Goal: Information Seeking & Learning: Learn about a topic

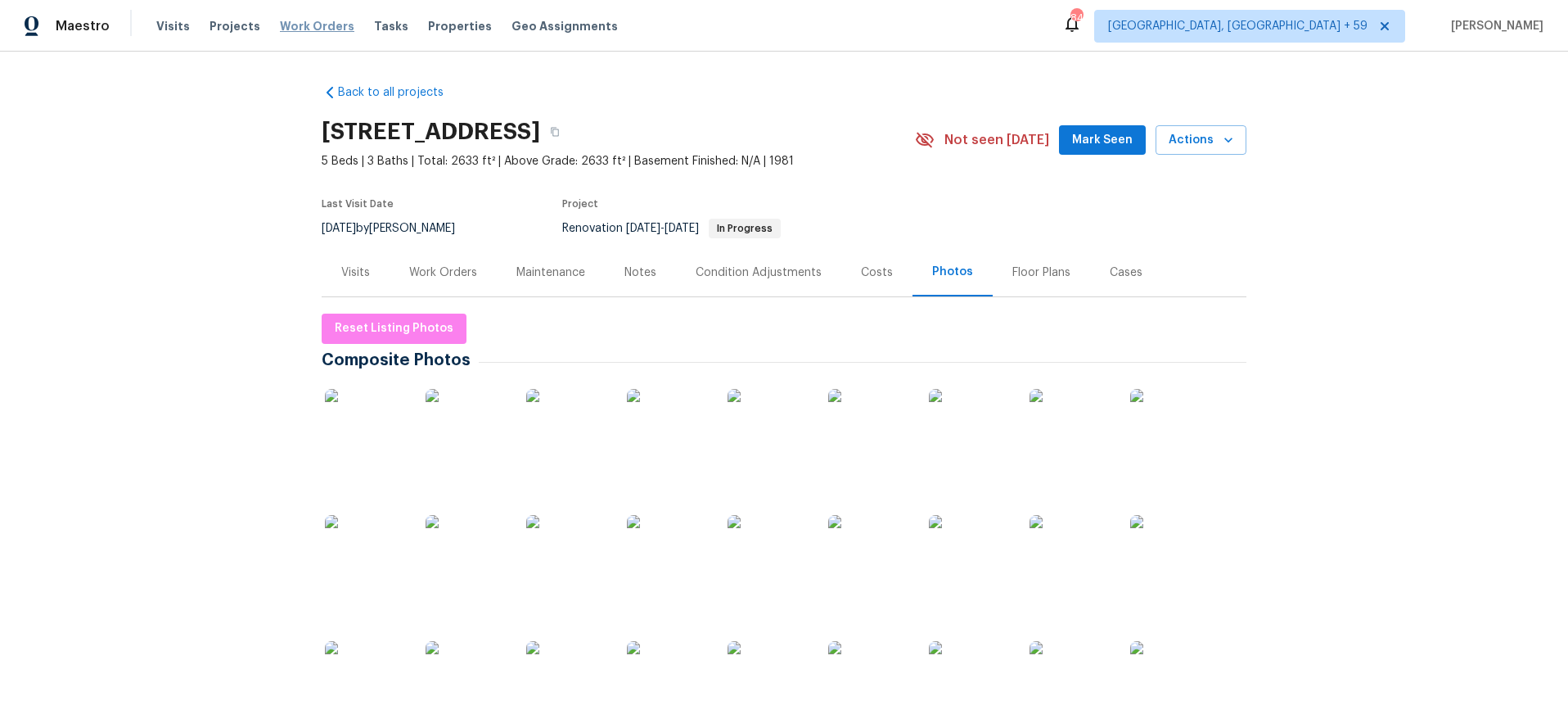
click at [302, 30] on span "Work Orders" at bounding box center [317, 25] width 75 height 16
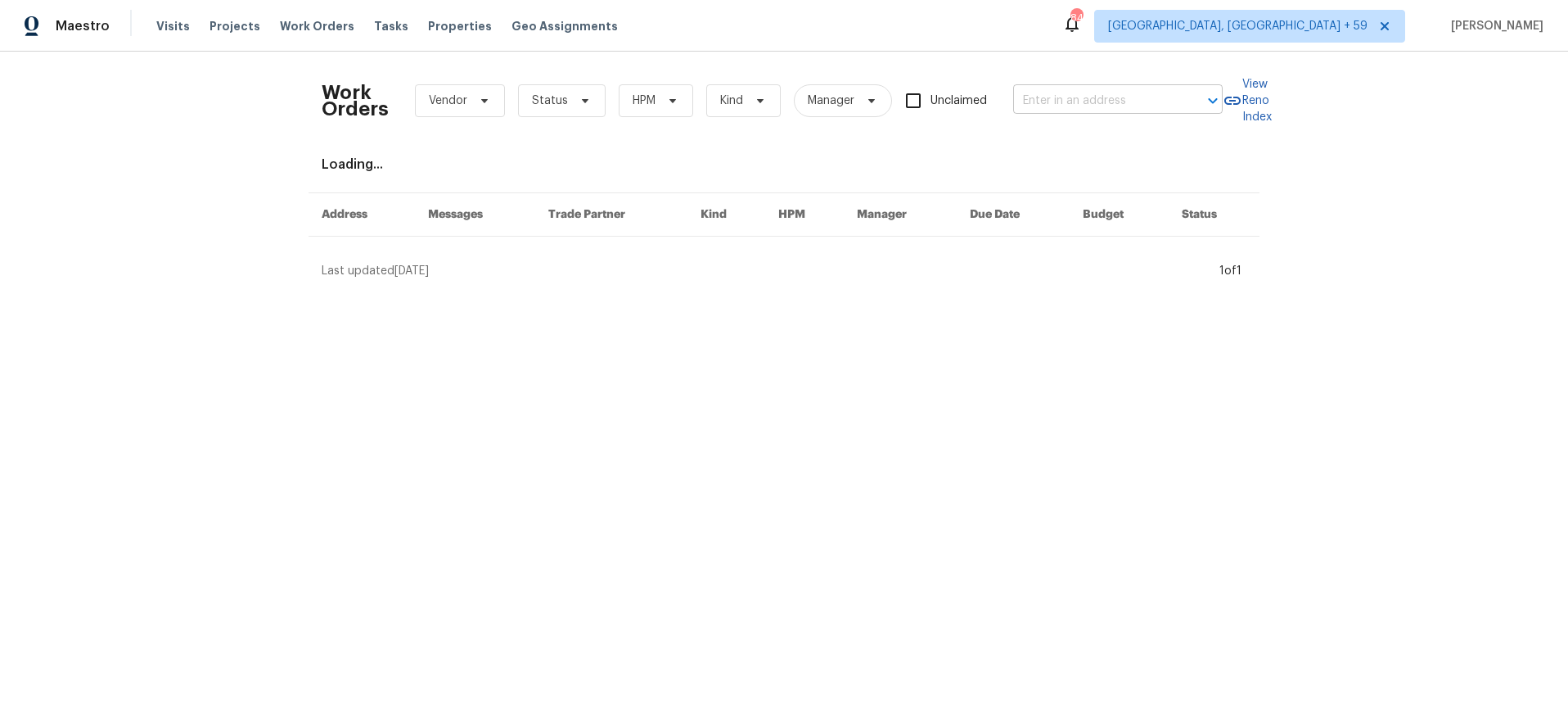
click at [1059, 106] on input "text" at bounding box center [1094, 101] width 164 height 25
type input "4024 [PERSON_NAME]"
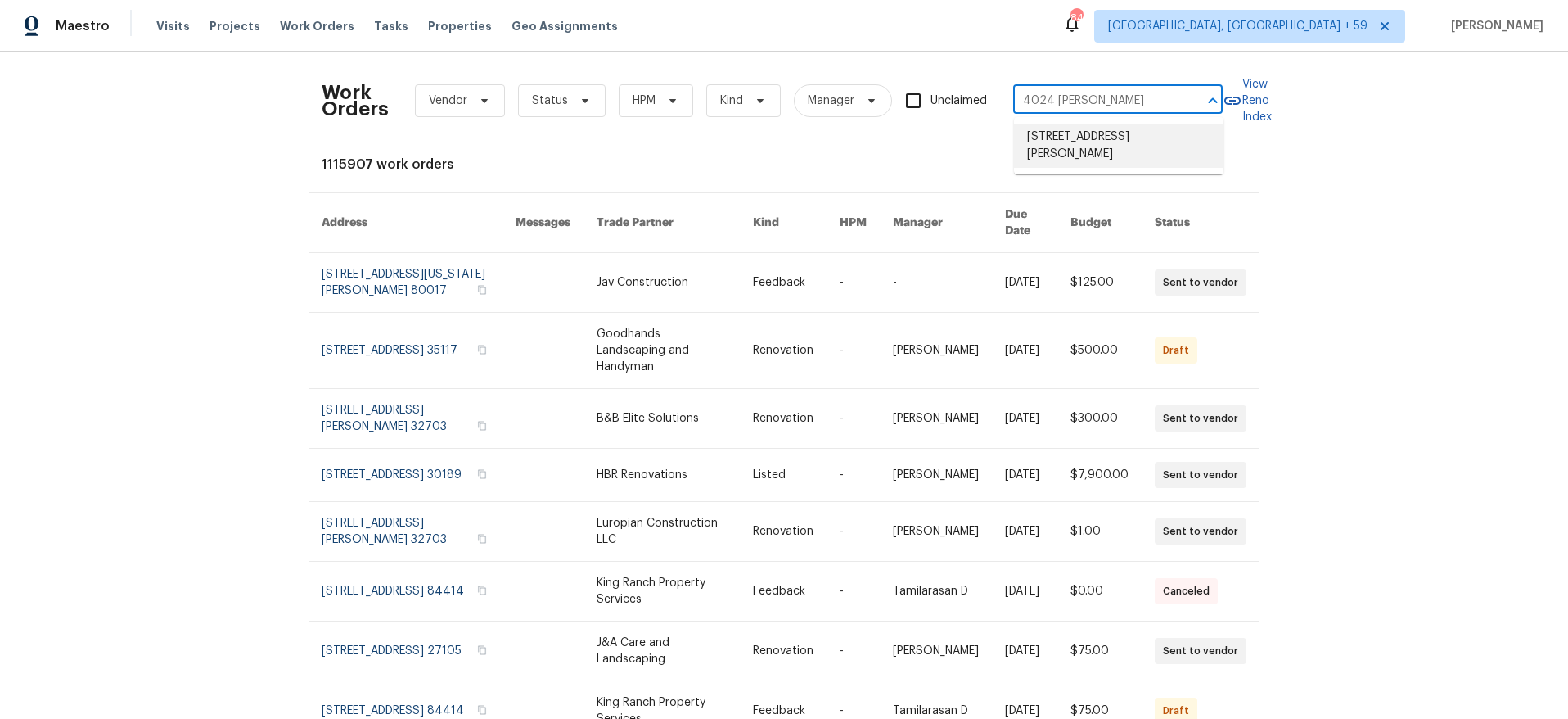
click at [1070, 134] on li "[STREET_ADDRESS][PERSON_NAME]" at bounding box center [1118, 146] width 209 height 44
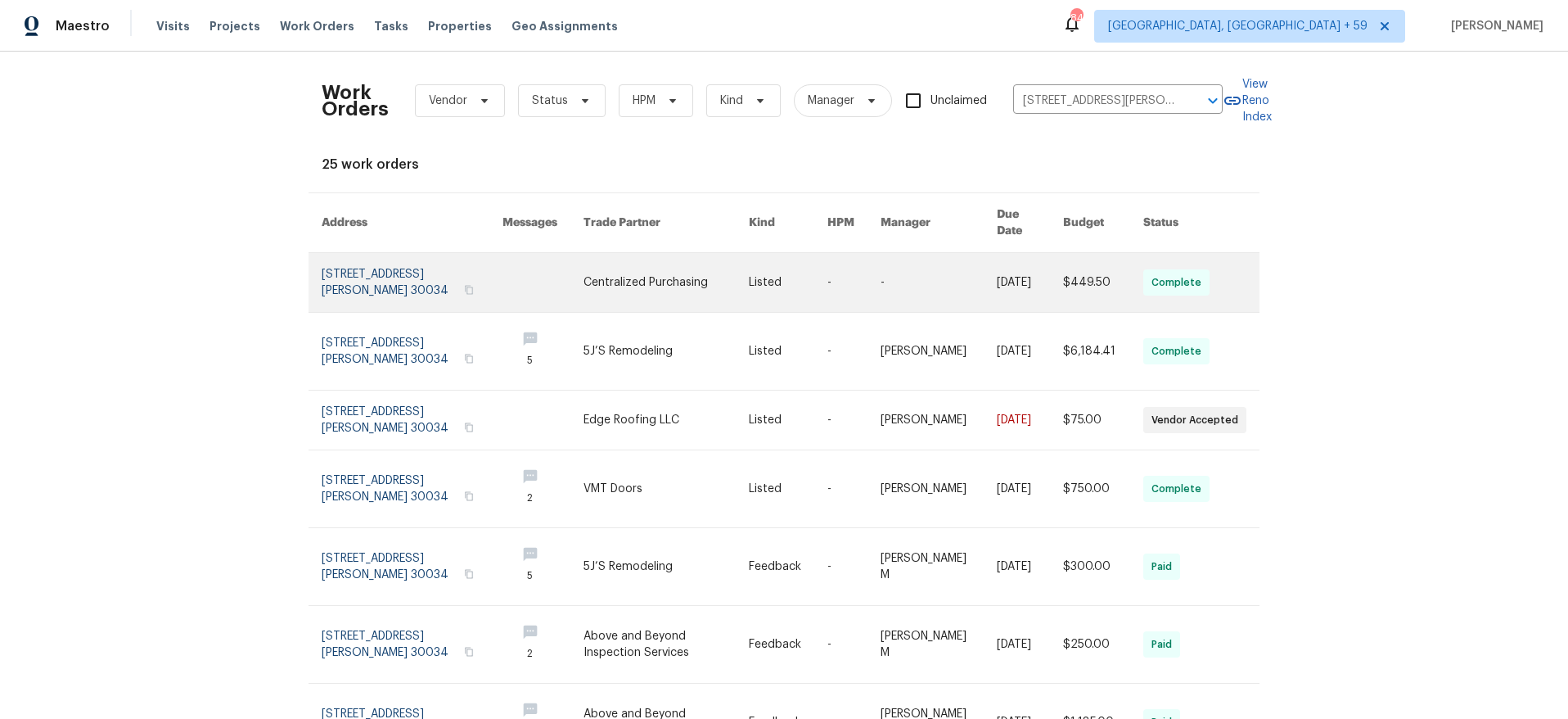
click at [487, 280] on link at bounding box center [411, 282] width 181 height 59
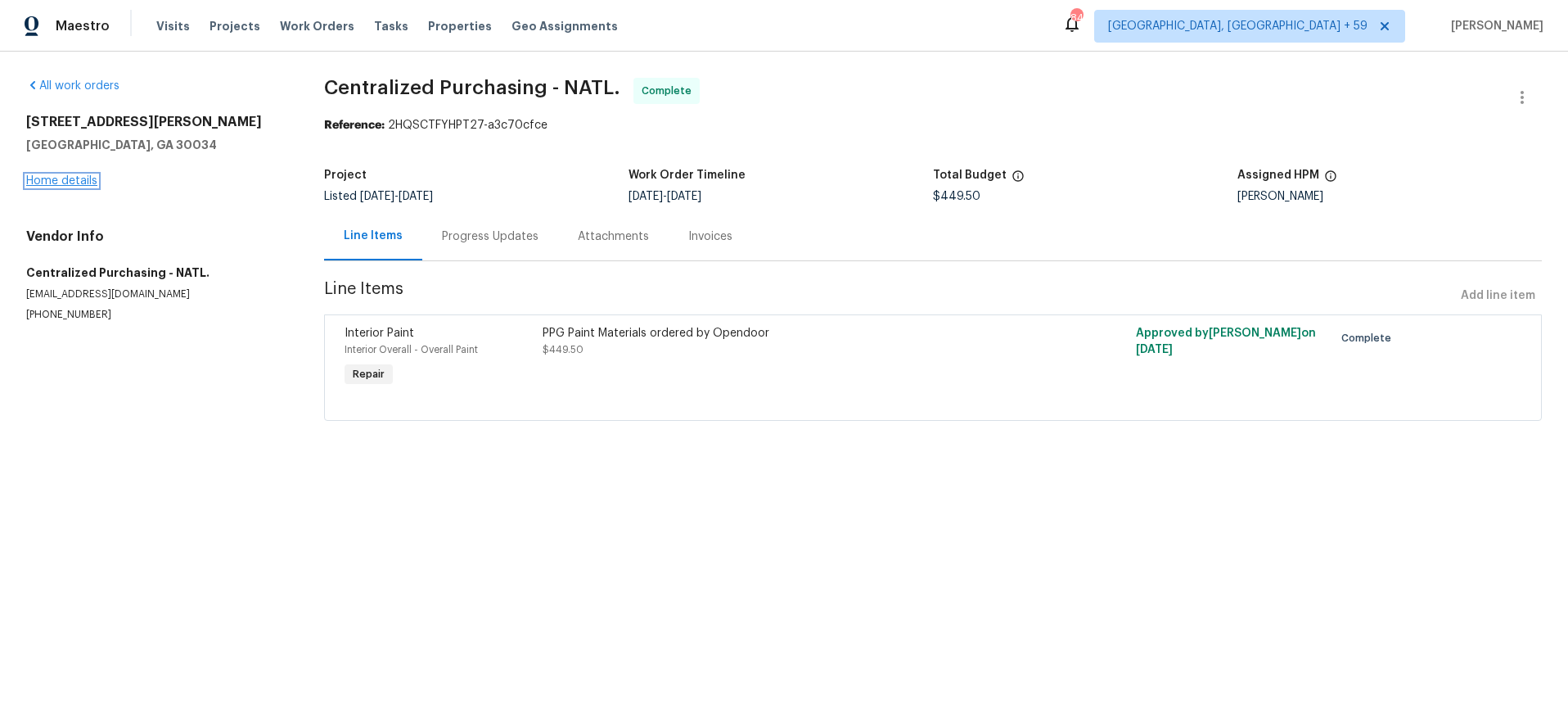
click at [53, 181] on link "Home details" at bounding box center [62, 181] width 71 height 12
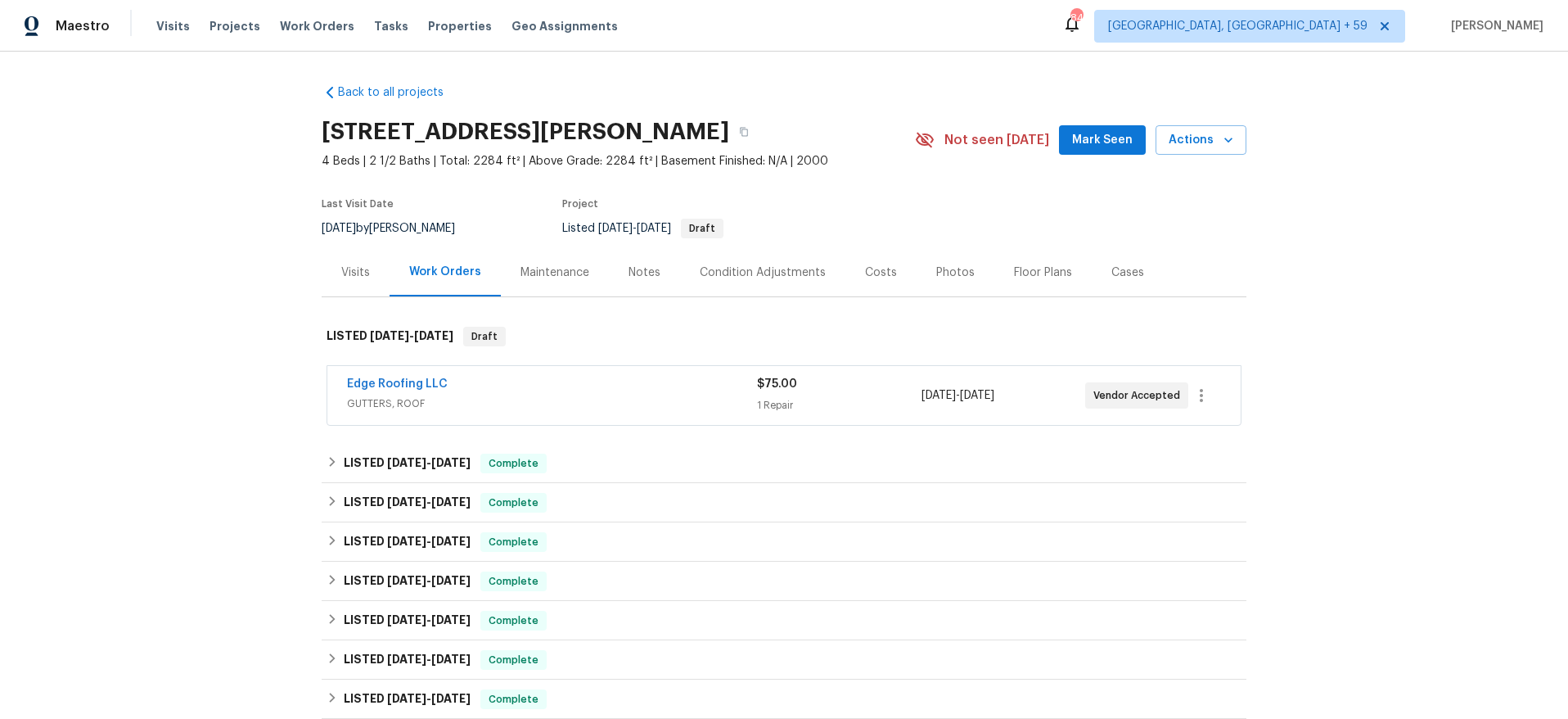
click at [566, 402] on span "GUTTERS, ROOF" at bounding box center [552, 403] width 410 height 16
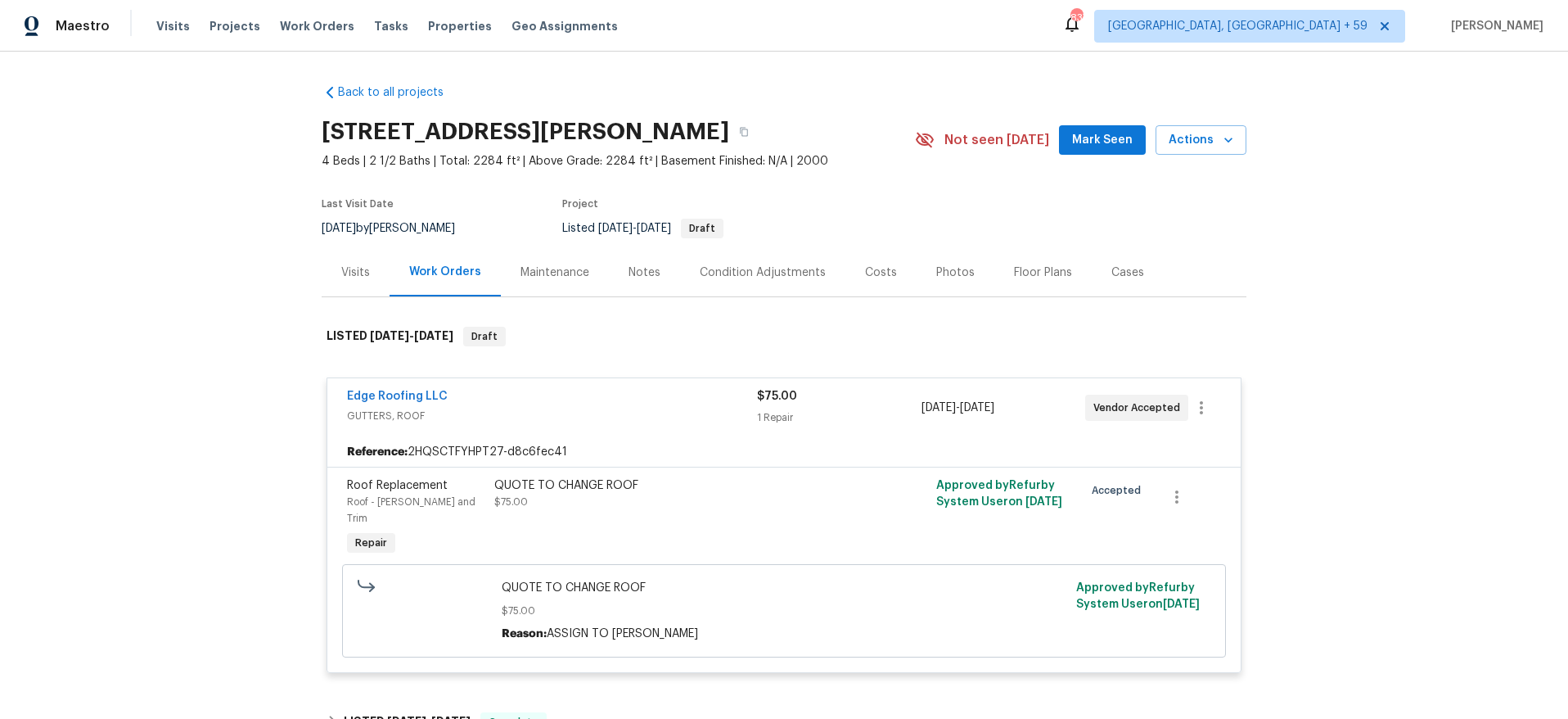
click at [876, 275] on div "Costs" at bounding box center [881, 272] width 32 height 16
